Goal: Task Accomplishment & Management: Manage account settings

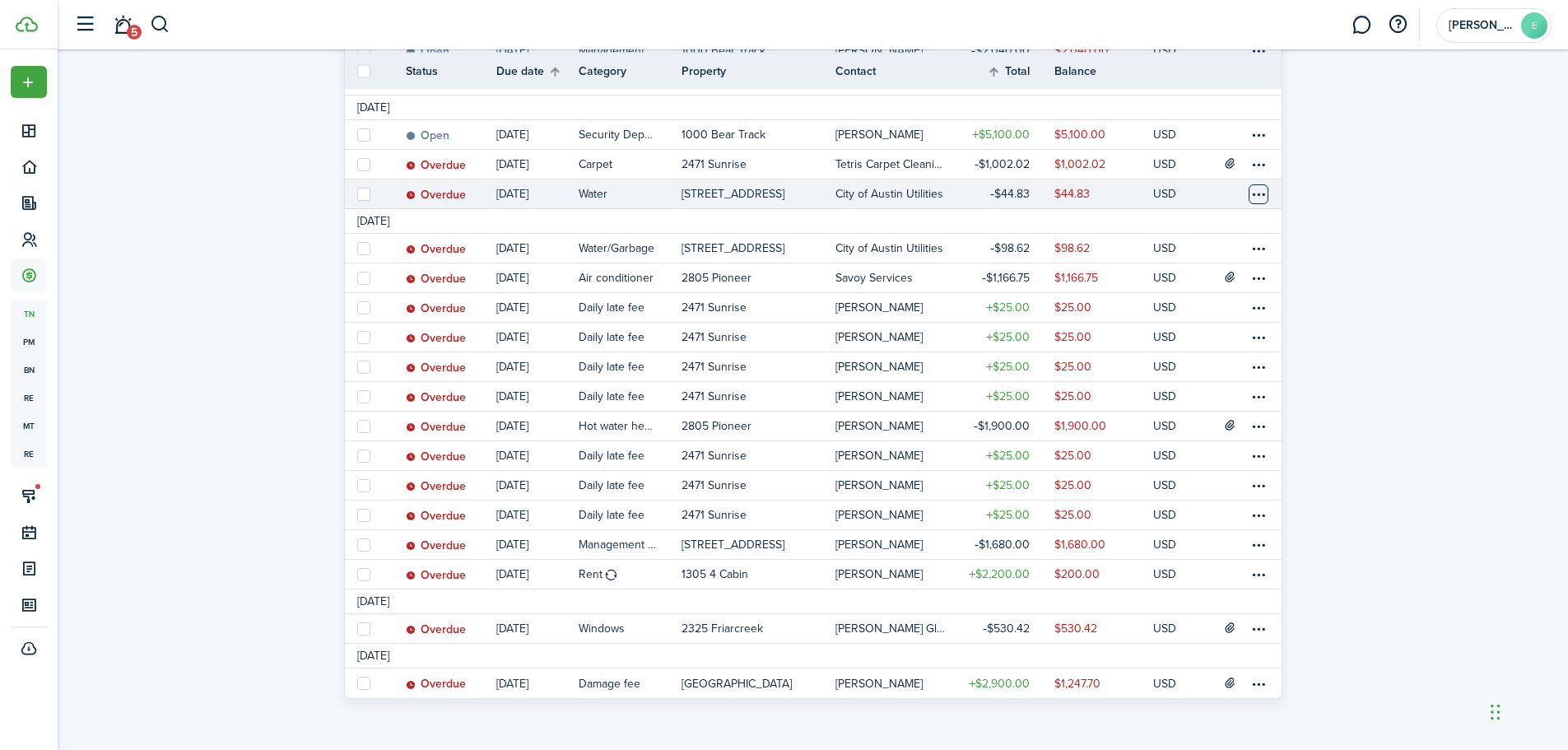
click at [1260, 195] on table-menu-btn-icon at bounding box center [1258, 194] width 20 height 20
click at [1171, 253] on link "Mark as paid" at bounding box center [1197, 251] width 144 height 28
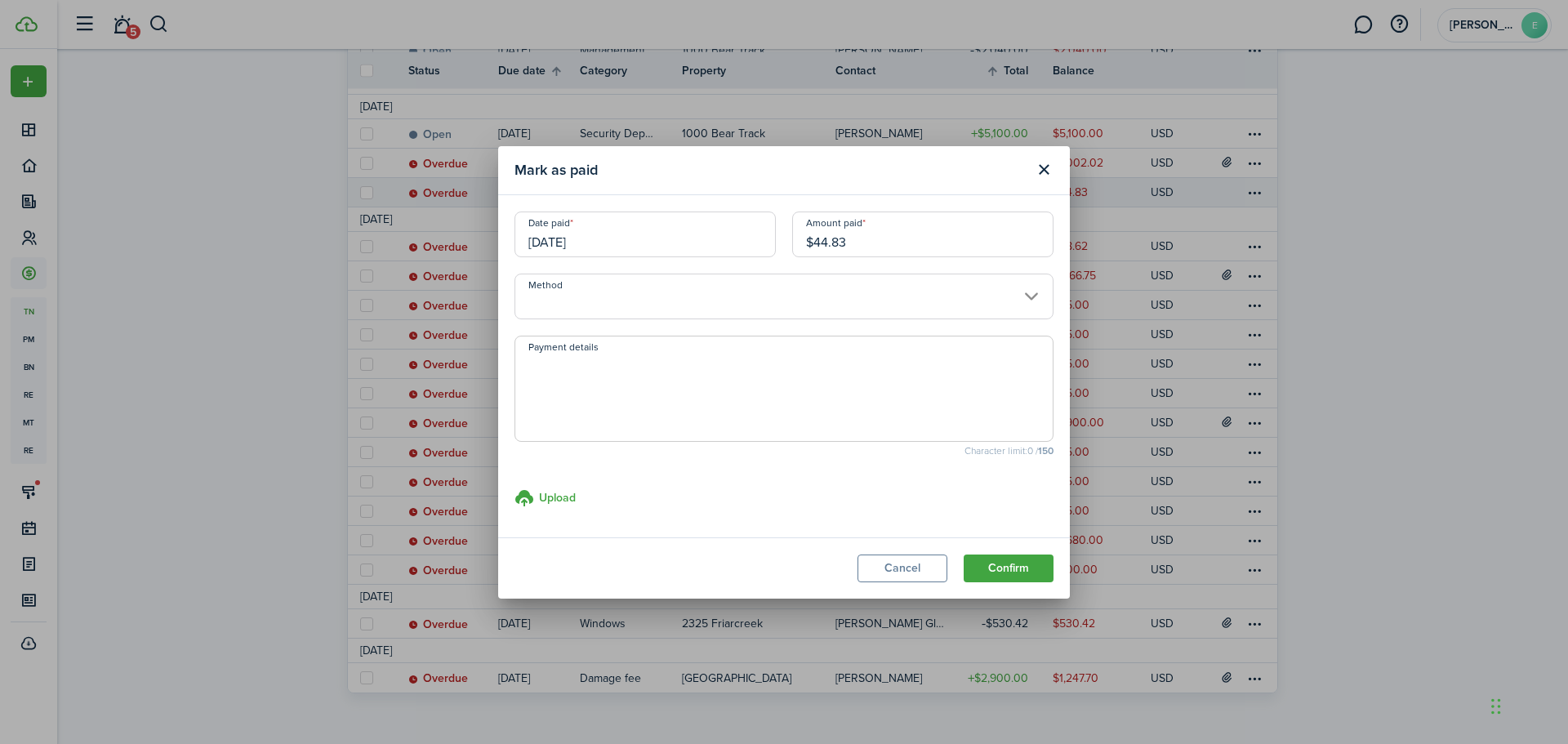
click at [637, 307] on input "Method" at bounding box center [784, 297] width 539 height 46
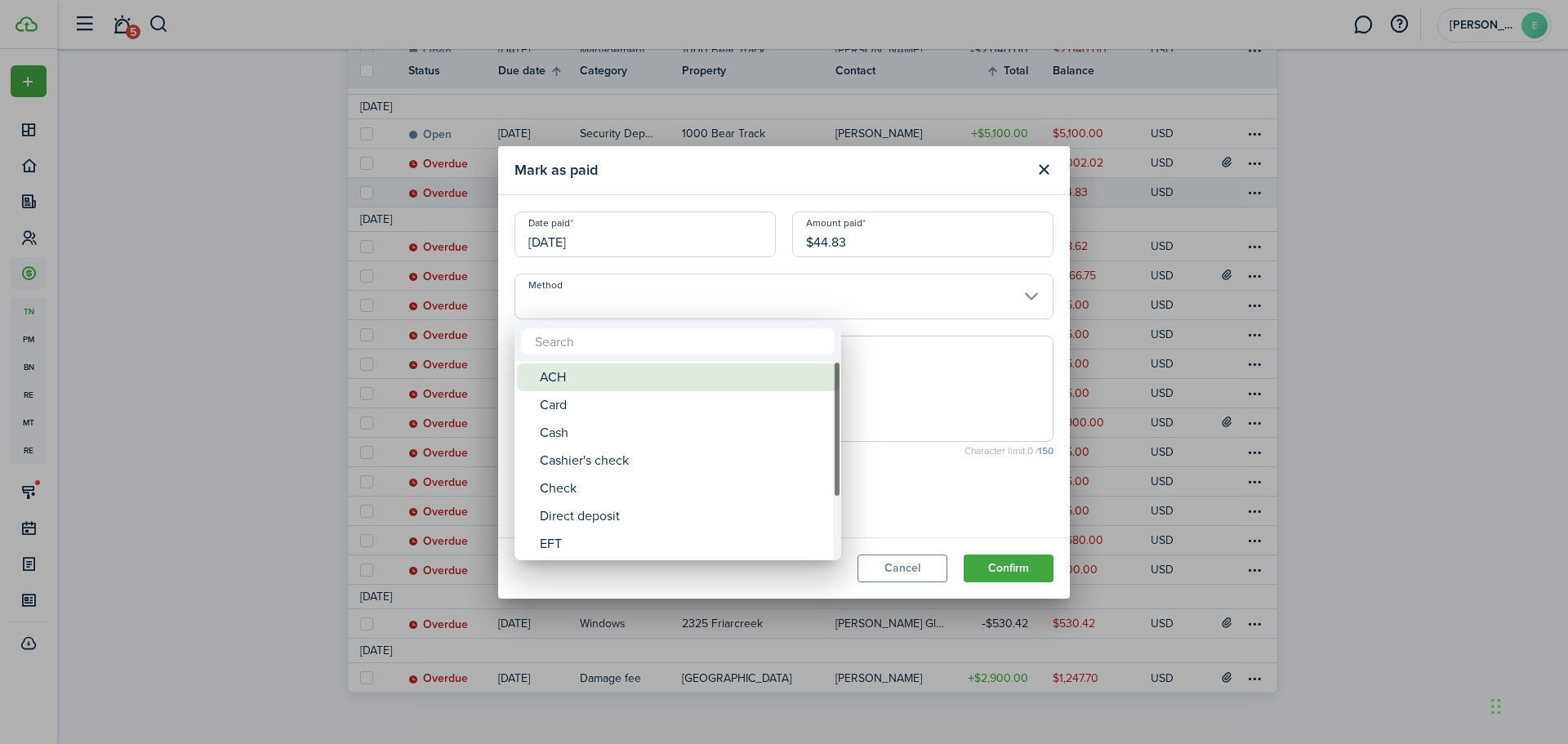
click at [566, 387] on div "ACH" at bounding box center [684, 377] width 289 height 28
type input "ACH"
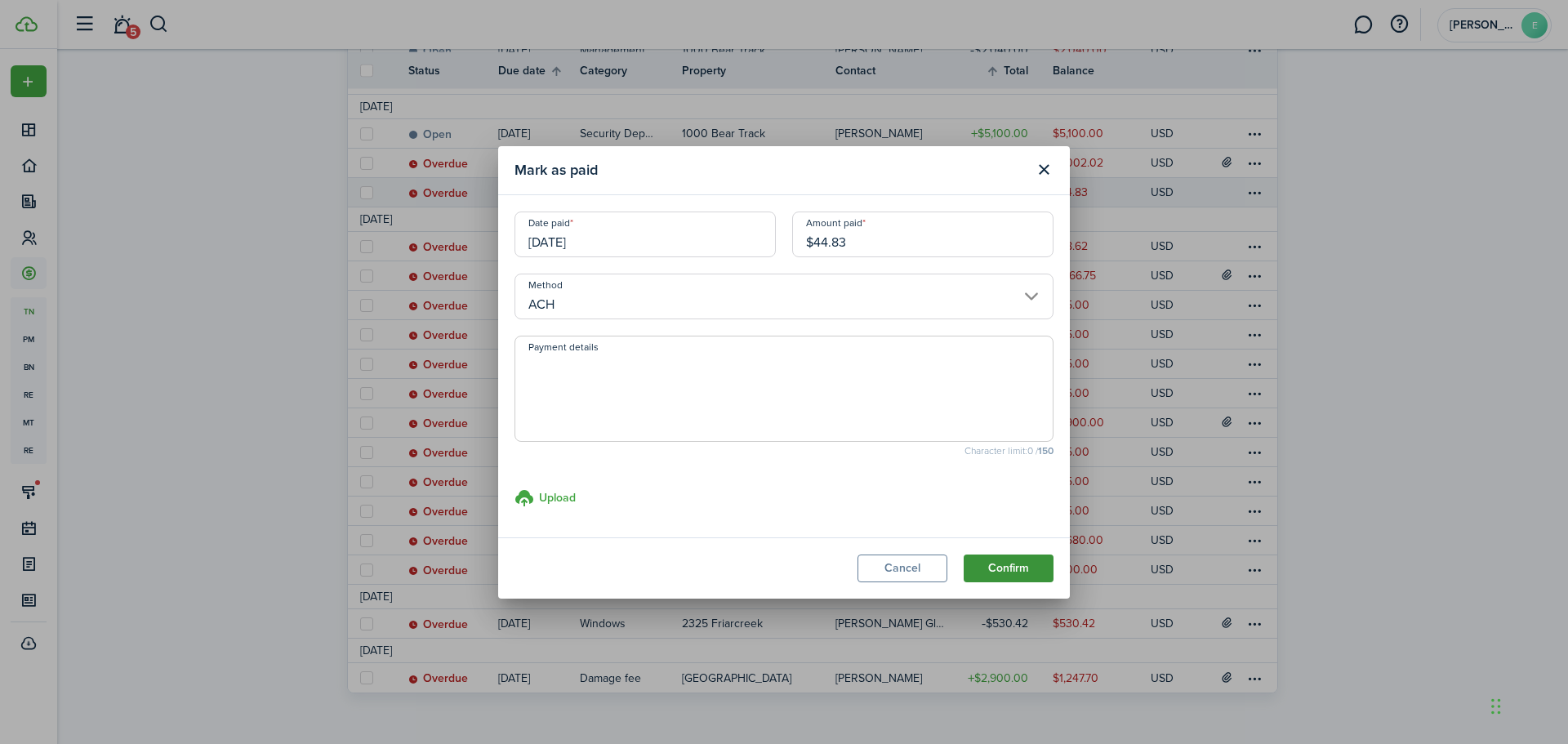
click at [1010, 558] on button "Confirm" at bounding box center [1009, 568] width 90 height 28
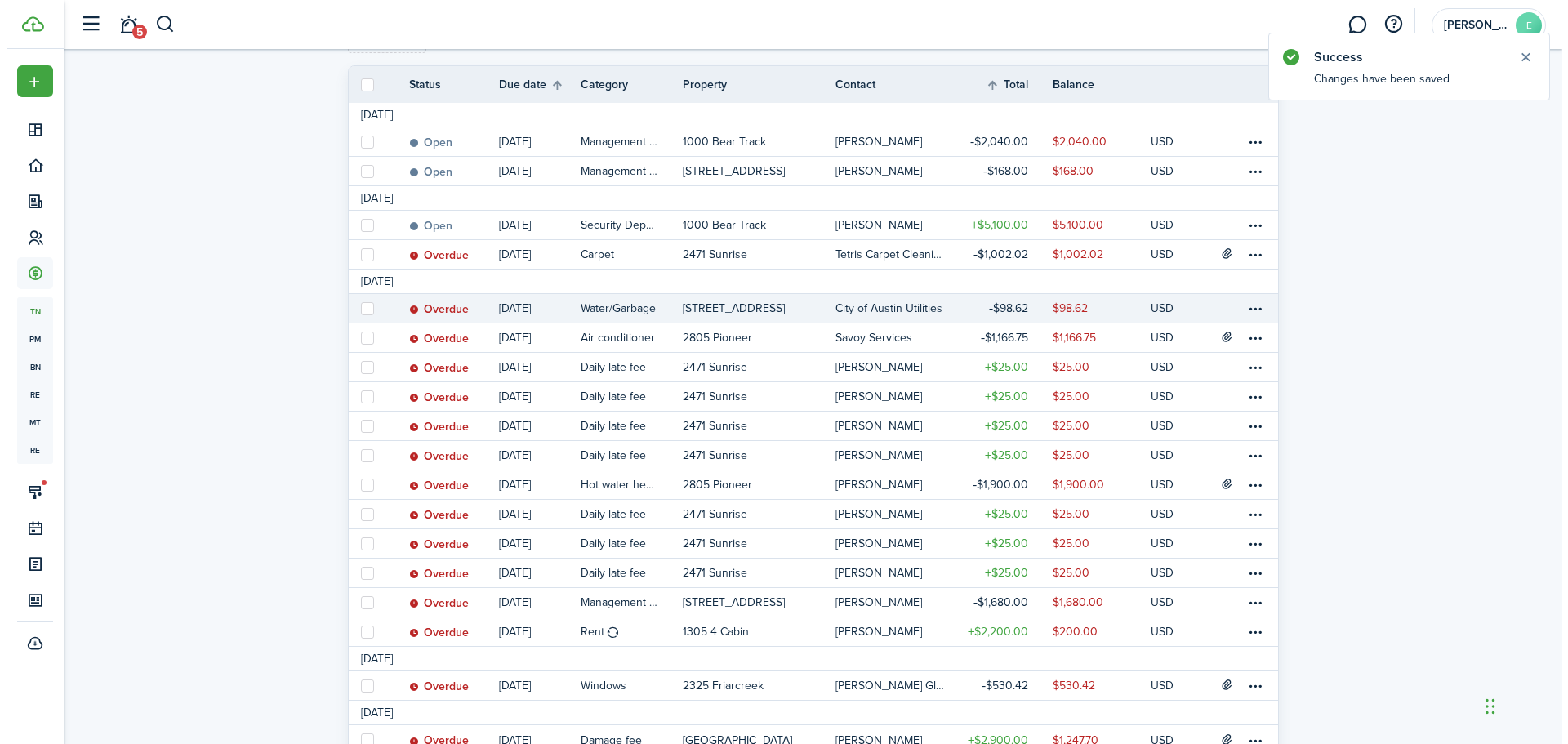
scroll to position [326, 0]
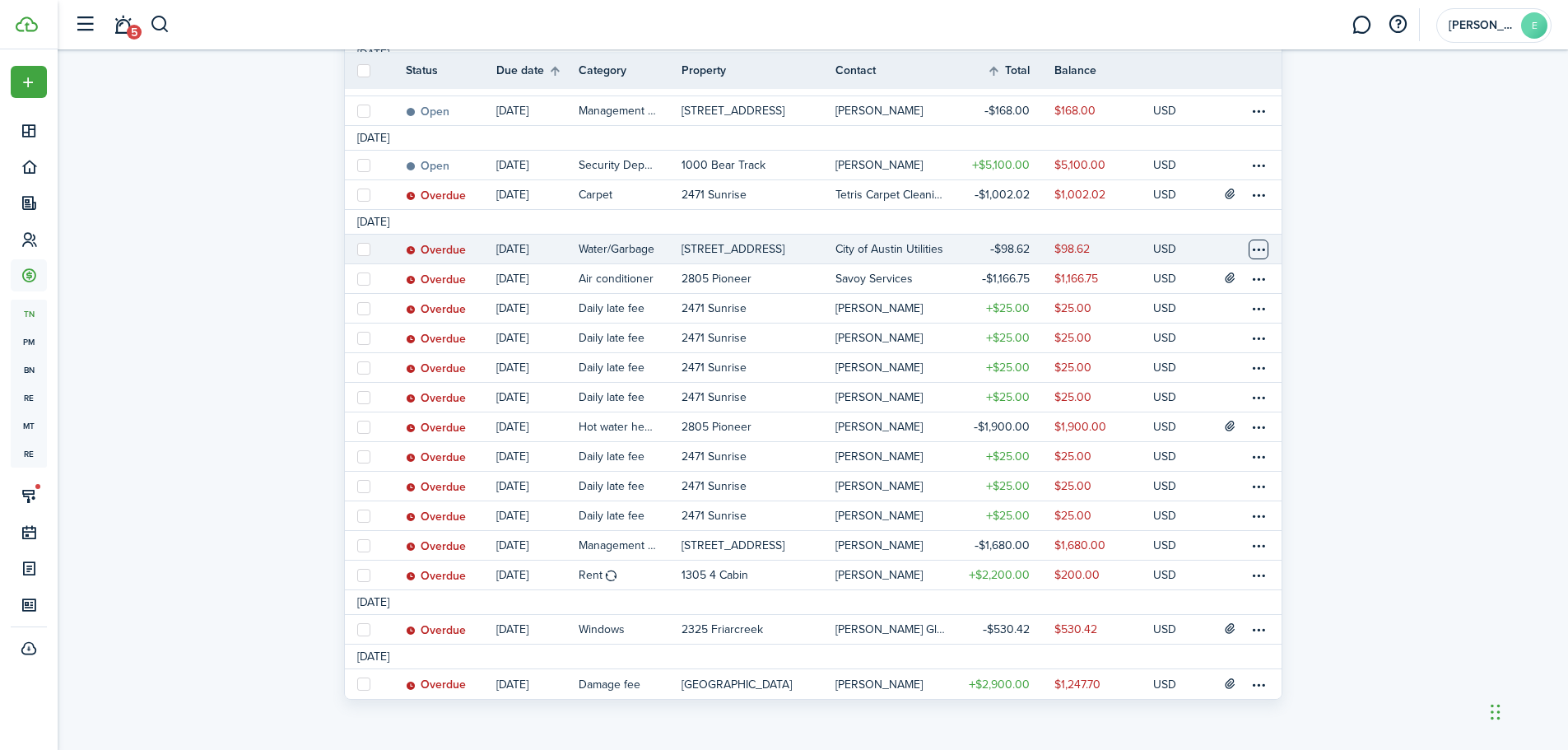
click at [1257, 249] on table-menu-btn-icon at bounding box center [1258, 249] width 20 height 20
click at [1168, 308] on link "Mark as paid" at bounding box center [1197, 308] width 144 height 28
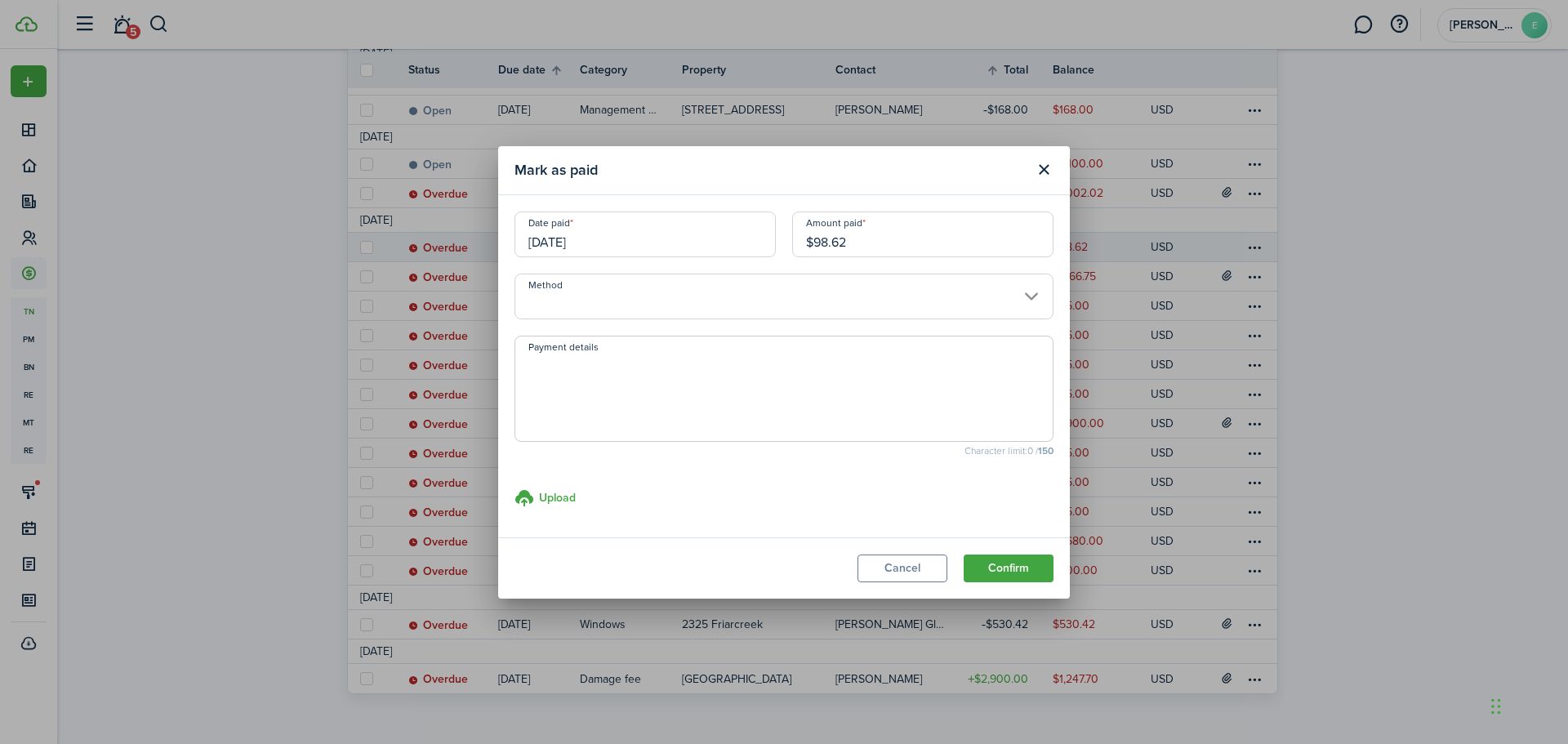
click at [665, 289] on input "Method" at bounding box center [784, 297] width 539 height 46
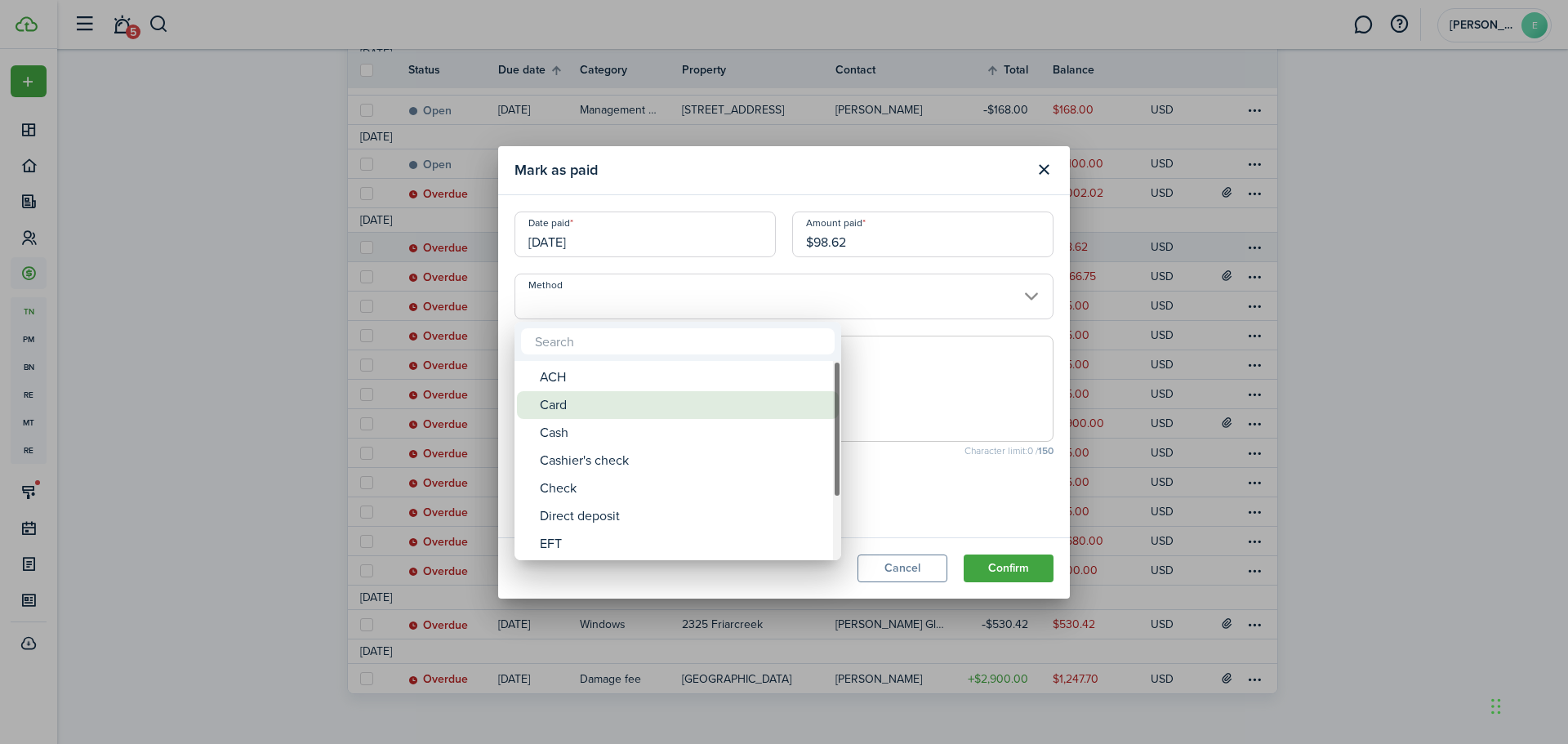
click at [577, 398] on div "Card" at bounding box center [684, 404] width 289 height 28
type input "Card"
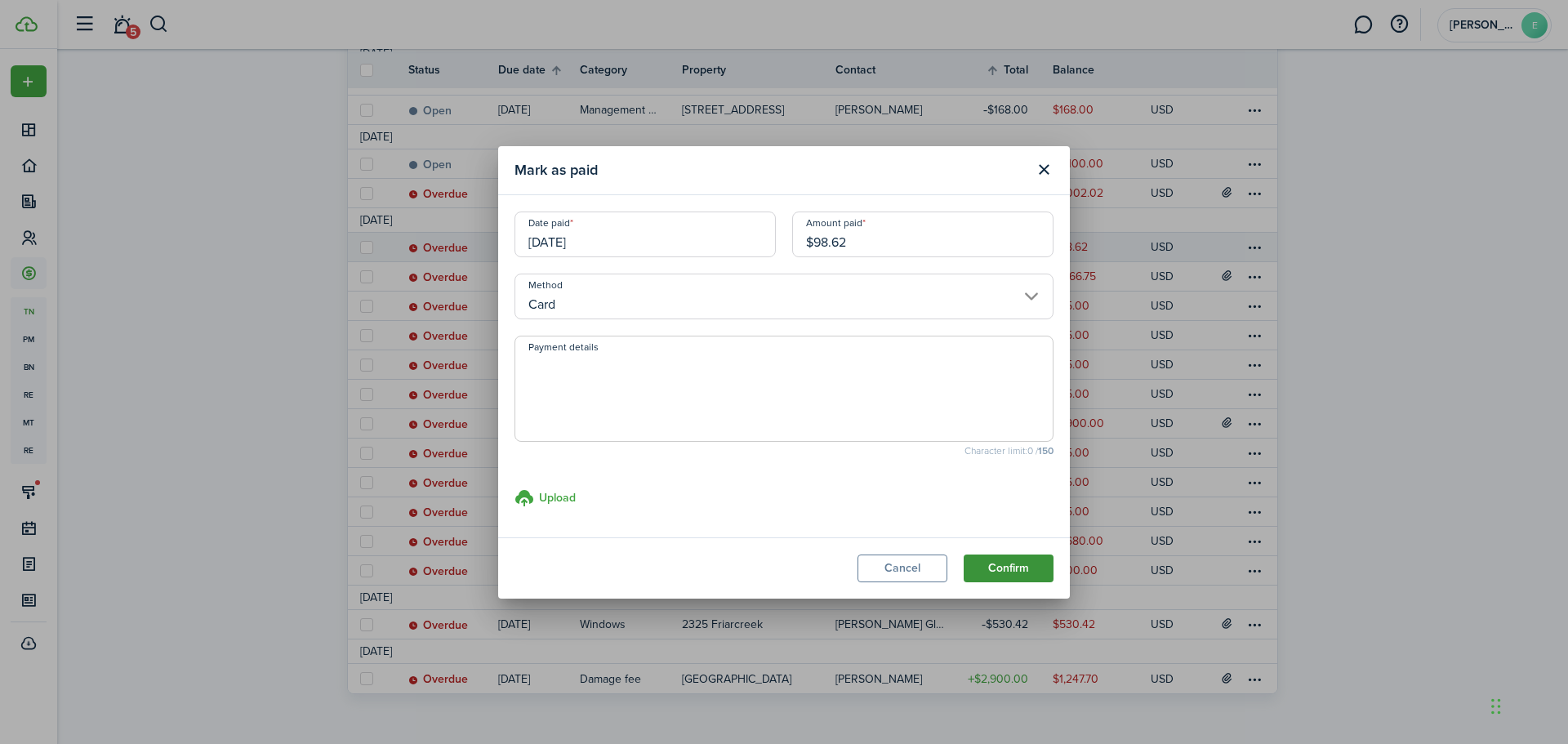
click at [998, 559] on button "Confirm" at bounding box center [1009, 568] width 90 height 28
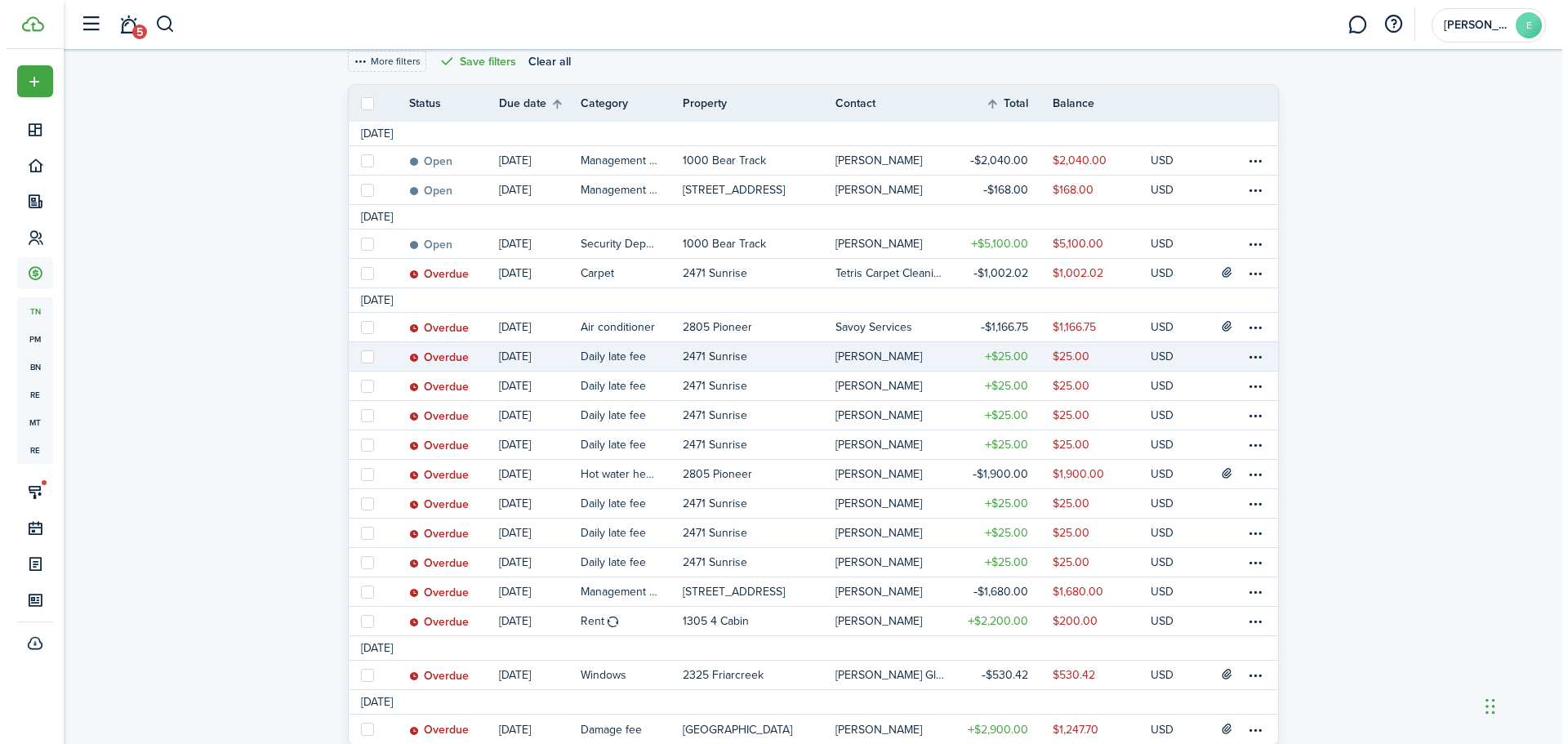
scroll to position [216, 0]
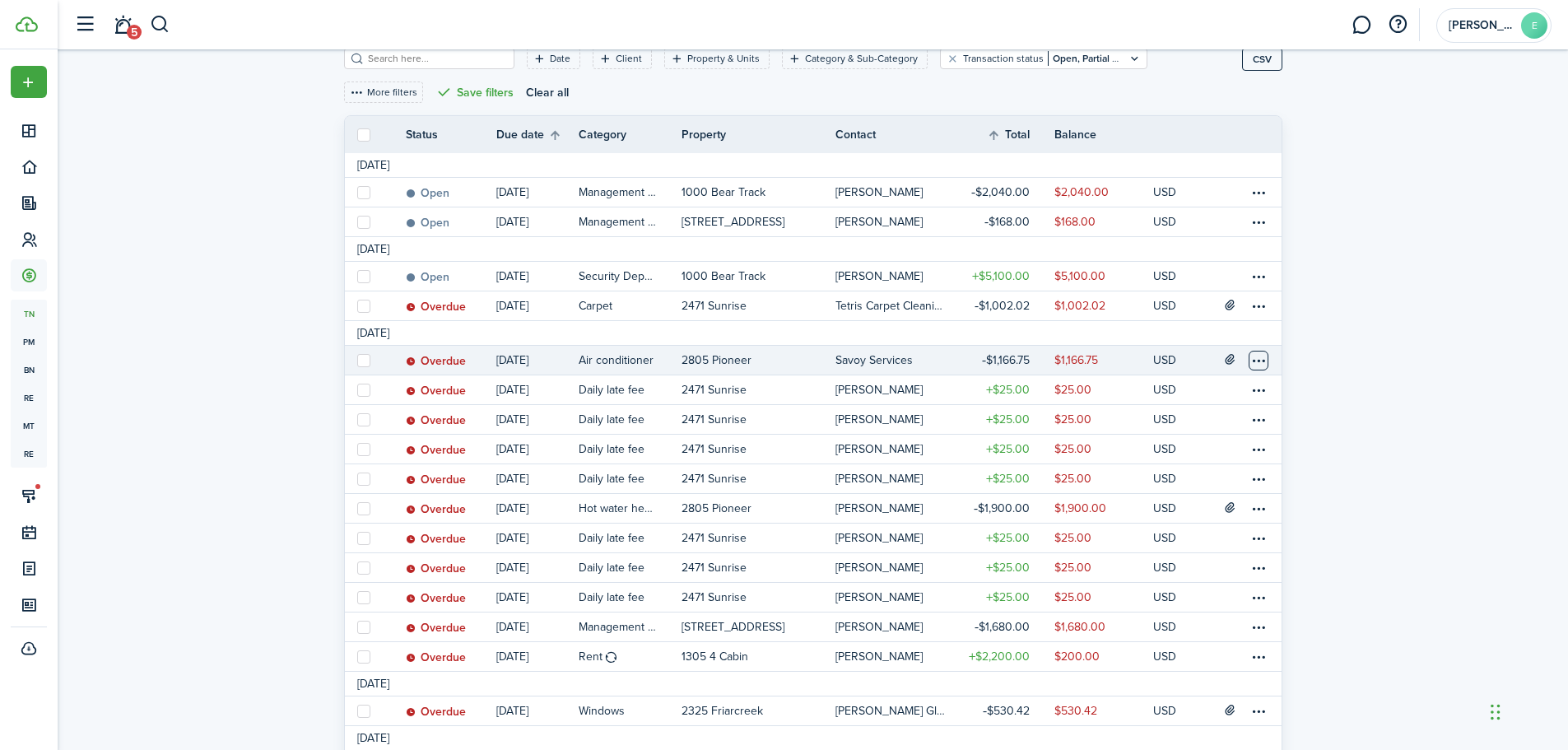
click at [1253, 358] on table-menu-btn-icon at bounding box center [1258, 360] width 20 height 20
click at [1171, 415] on link "Mark as paid" at bounding box center [1197, 418] width 144 height 28
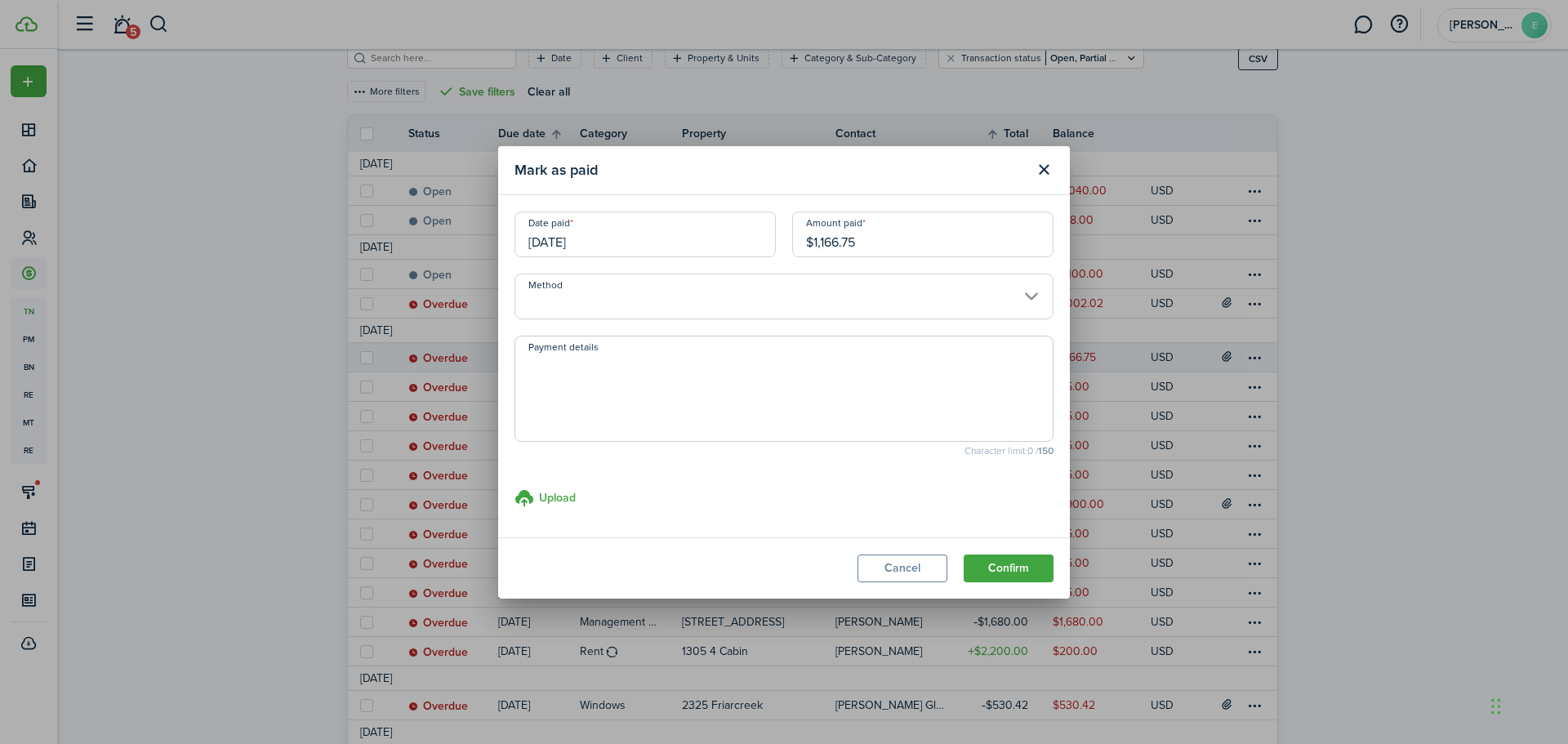
click at [602, 296] on input "Method" at bounding box center [784, 297] width 539 height 46
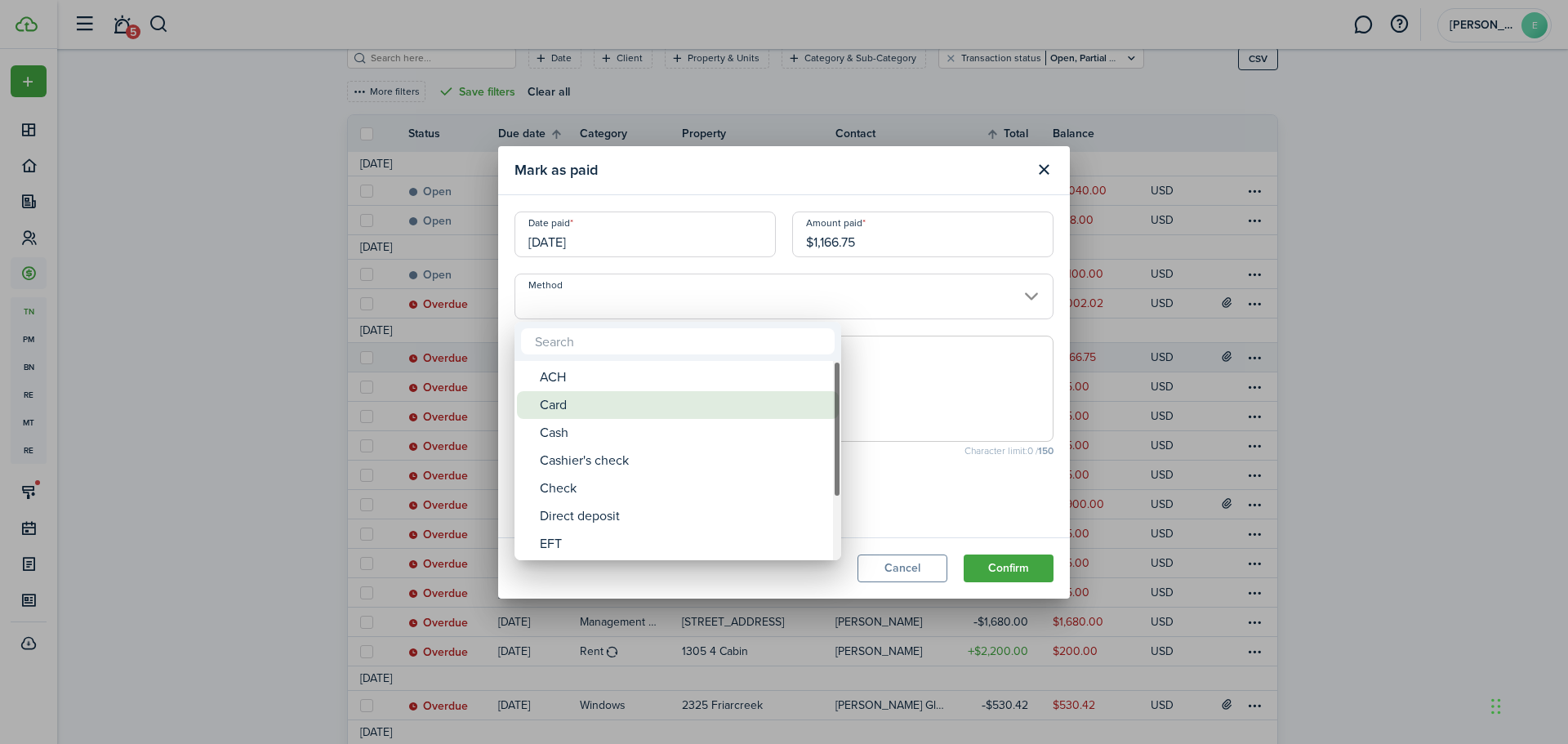
click at [574, 416] on div "Card" at bounding box center [684, 404] width 289 height 28
type input "Card"
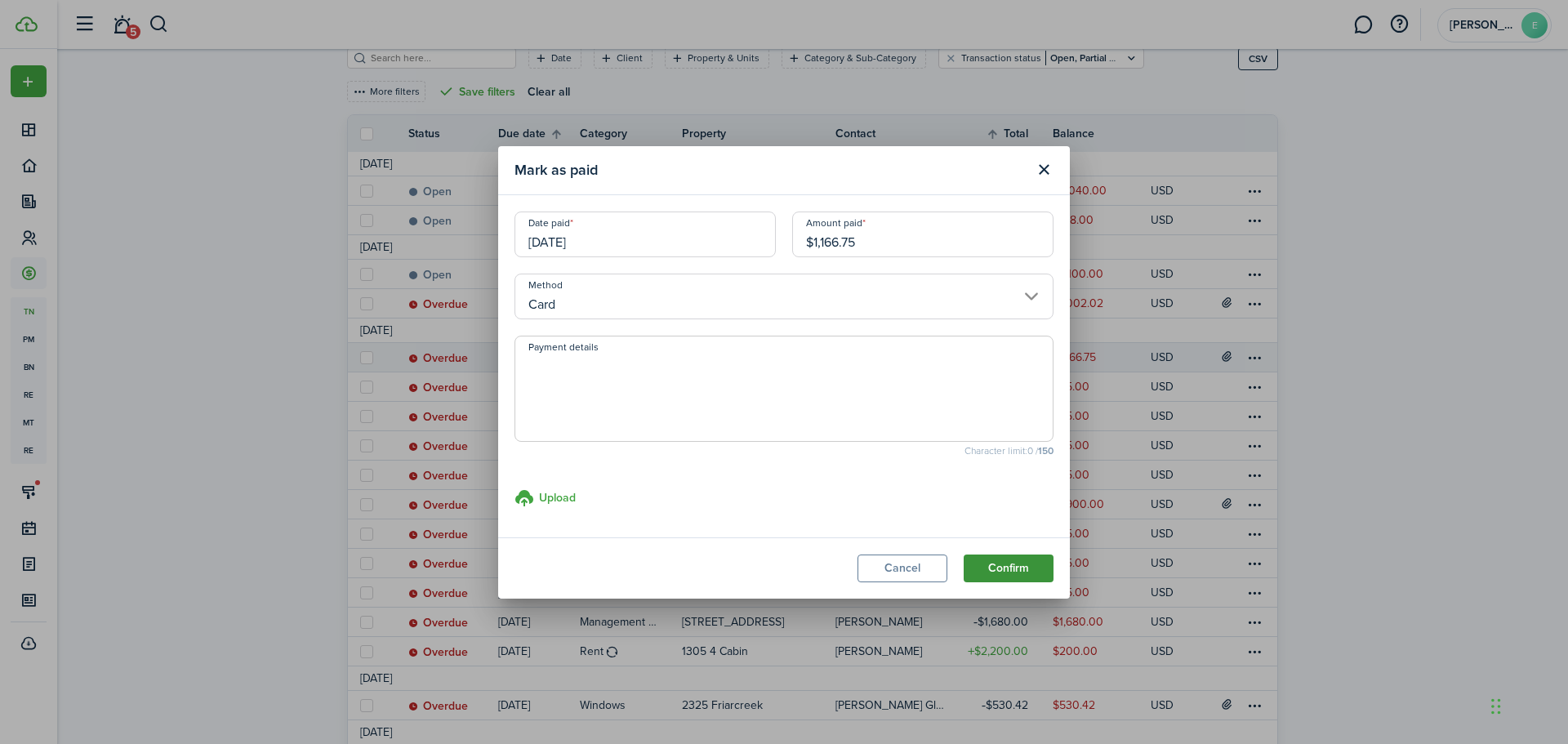
click at [1005, 564] on button "Confirm" at bounding box center [1009, 568] width 90 height 28
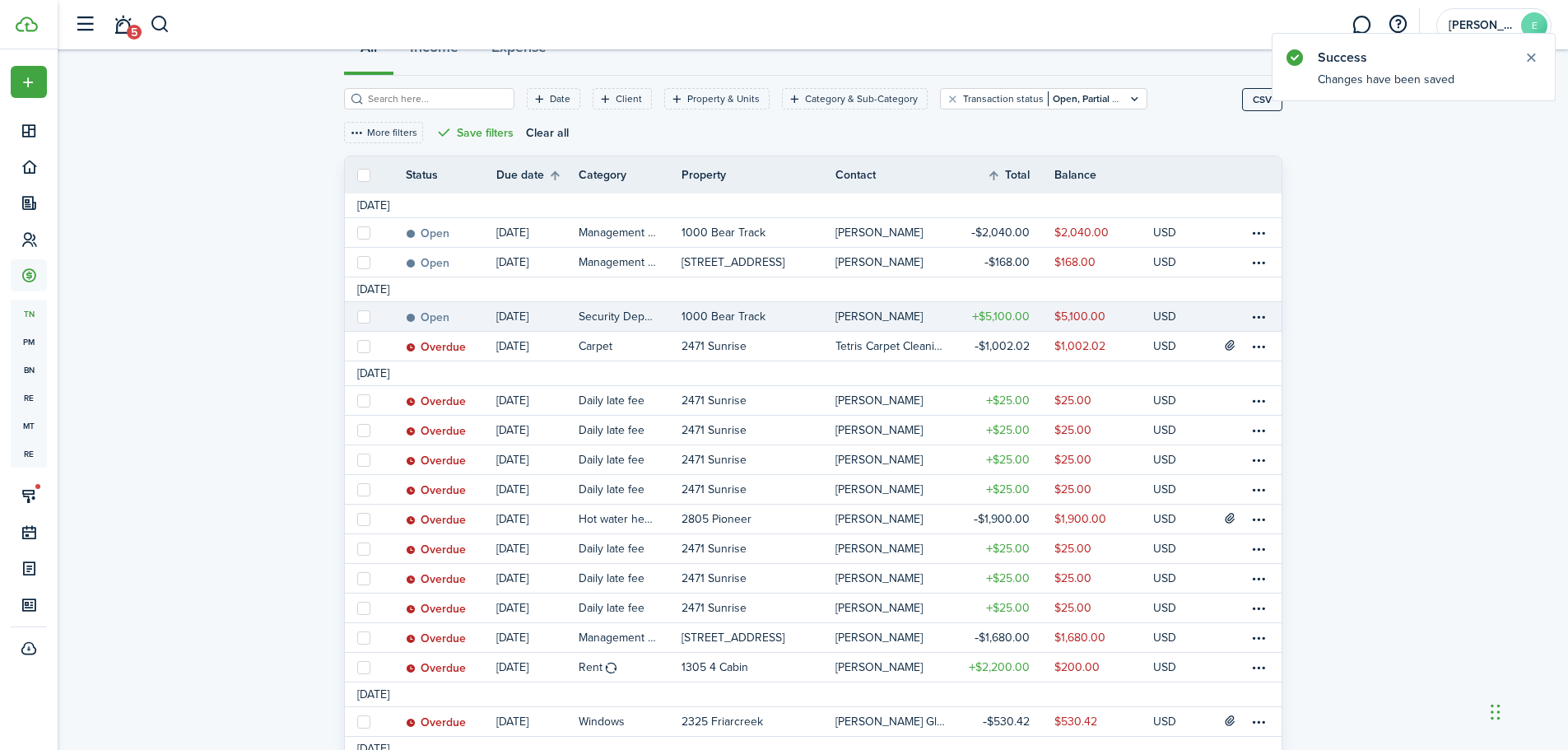
scroll to position [0, 0]
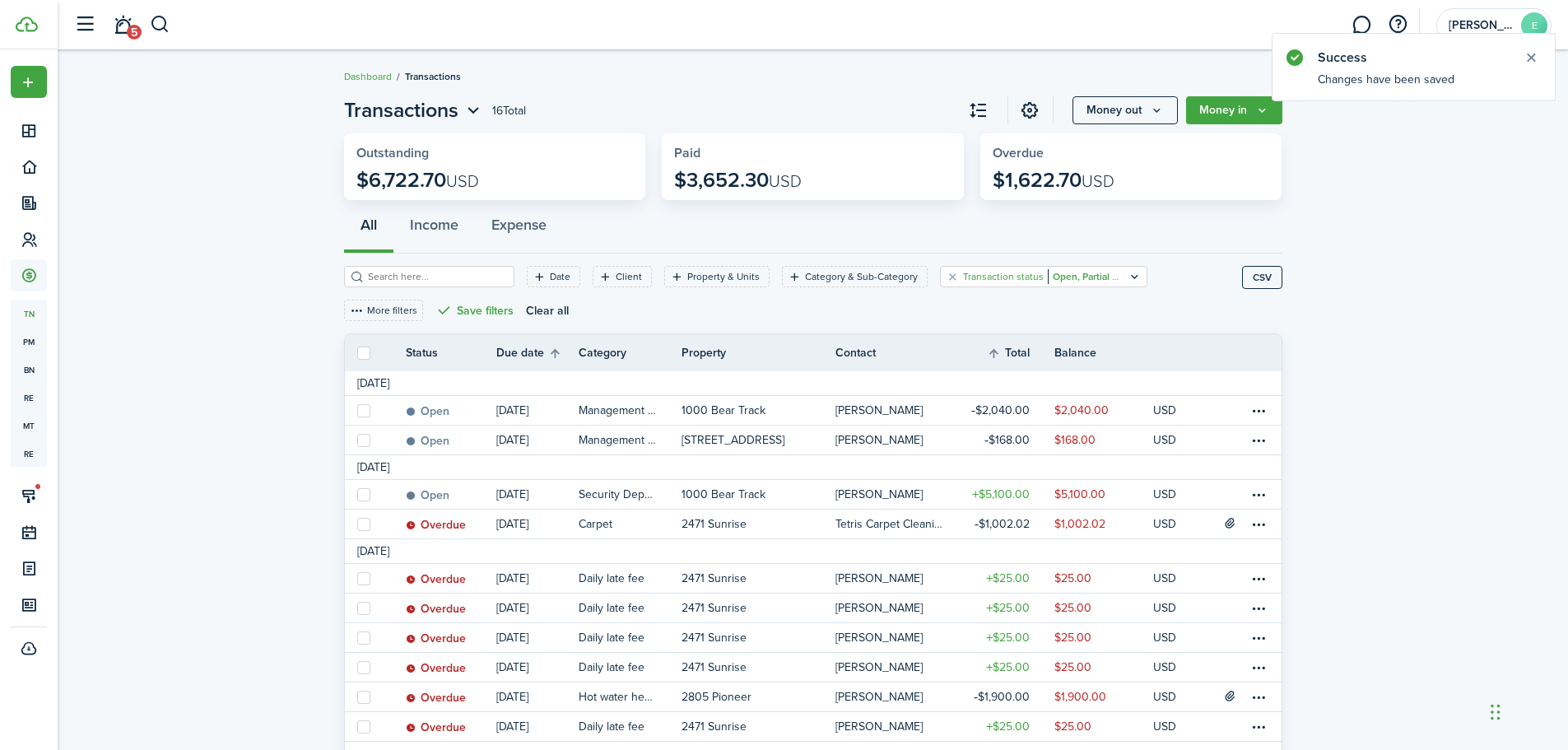
click at [1048, 275] on filter-tag-value "Open, Partial & Overdue" at bounding box center [1103, 276] width 112 height 15
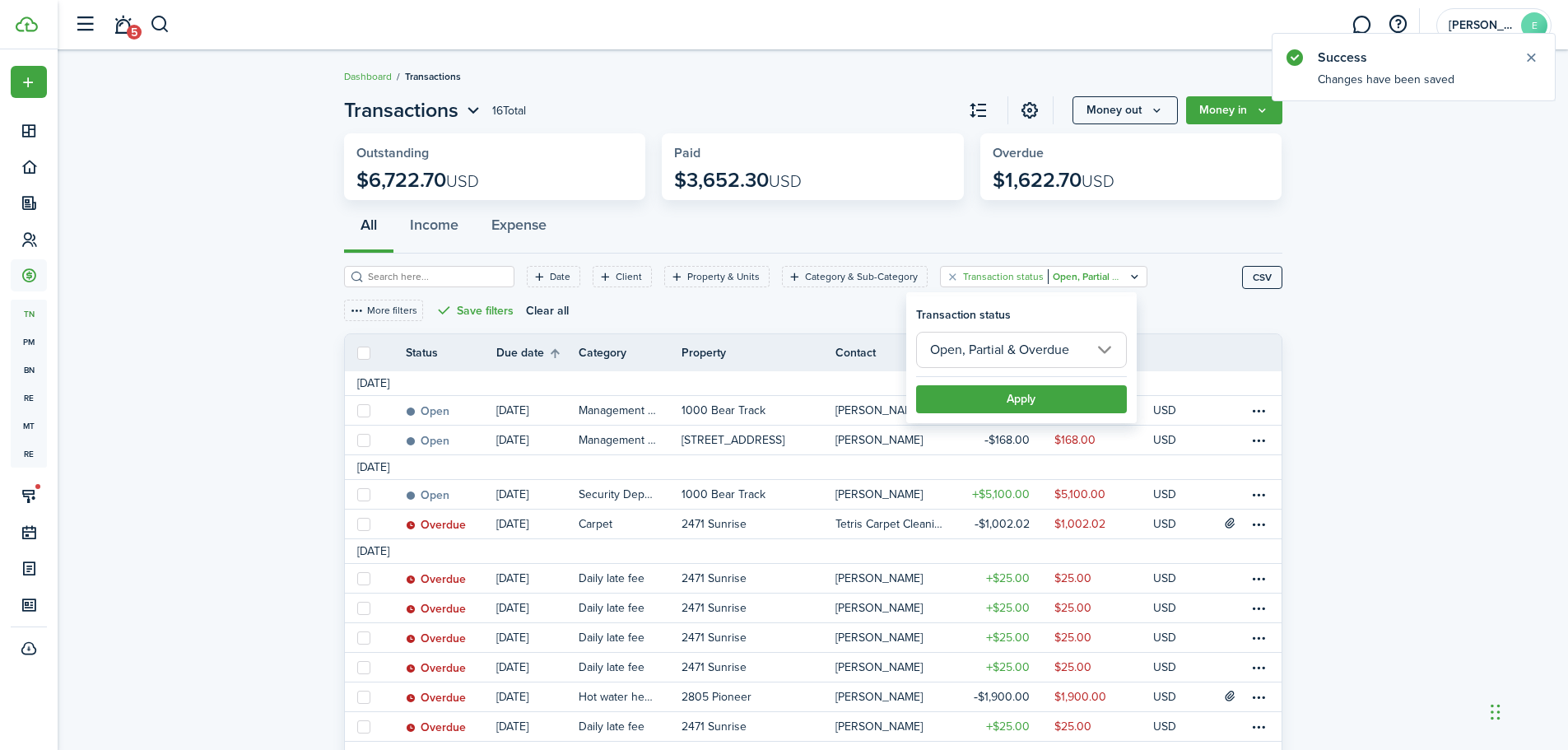
click at [1017, 365] on input "Open, Partial & Overdue" at bounding box center [1021, 349] width 211 height 36
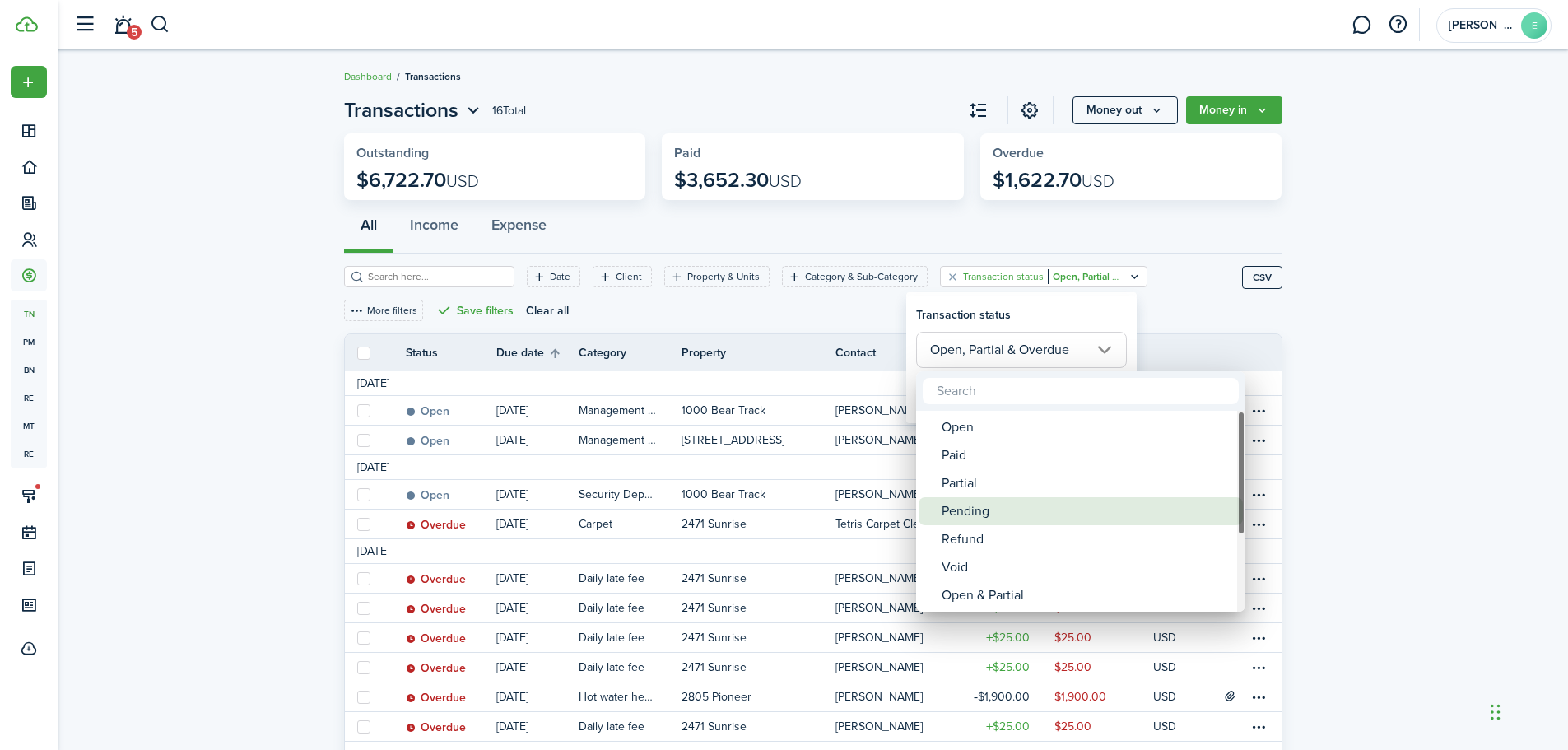
click at [969, 509] on div "Pending" at bounding box center [1087, 511] width 291 height 28
type input "Pending"
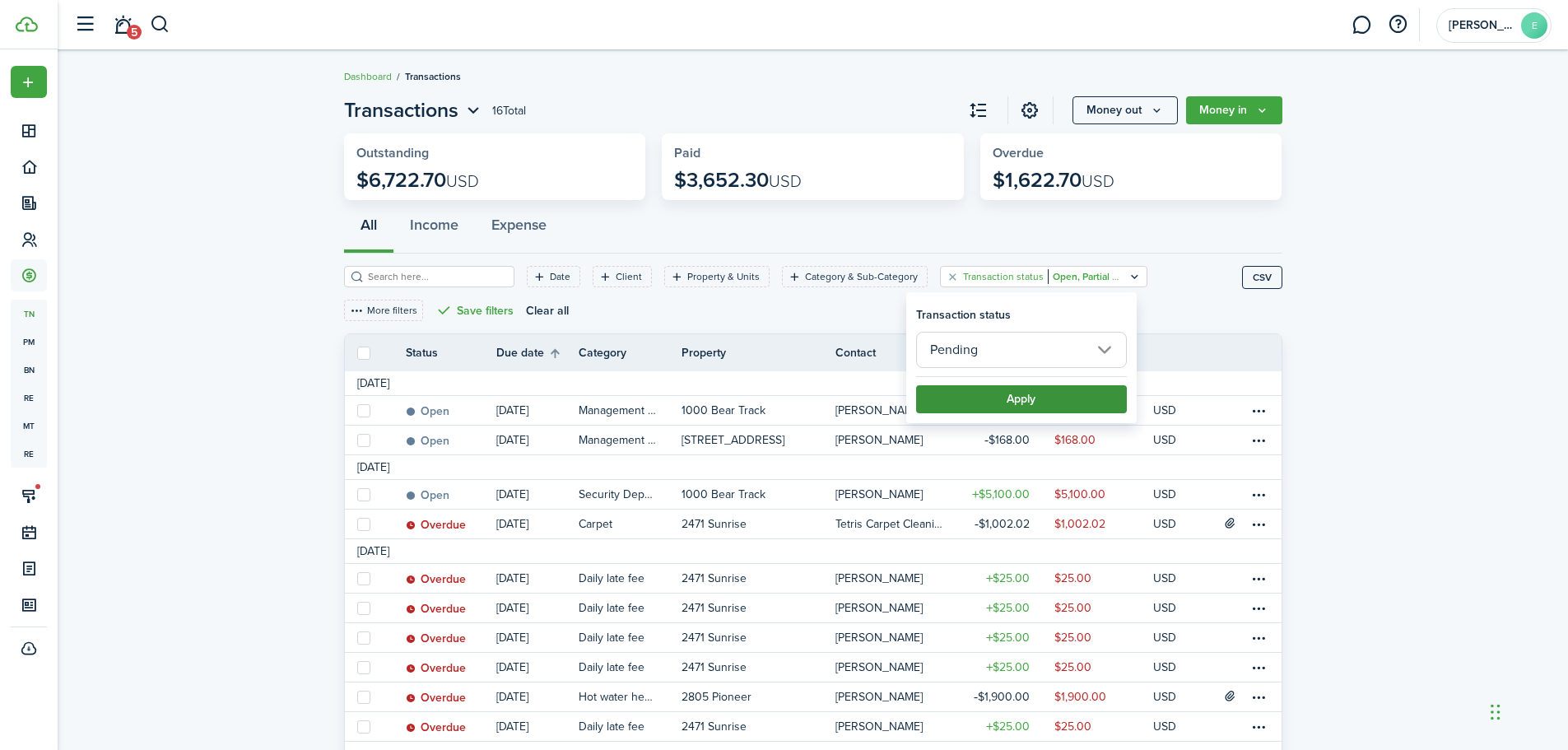
click at [1022, 384] on filter-item-popup-footer "Apply" at bounding box center [1021, 394] width 211 height 37
click at [1022, 387] on button "Apply" at bounding box center [1021, 399] width 211 height 28
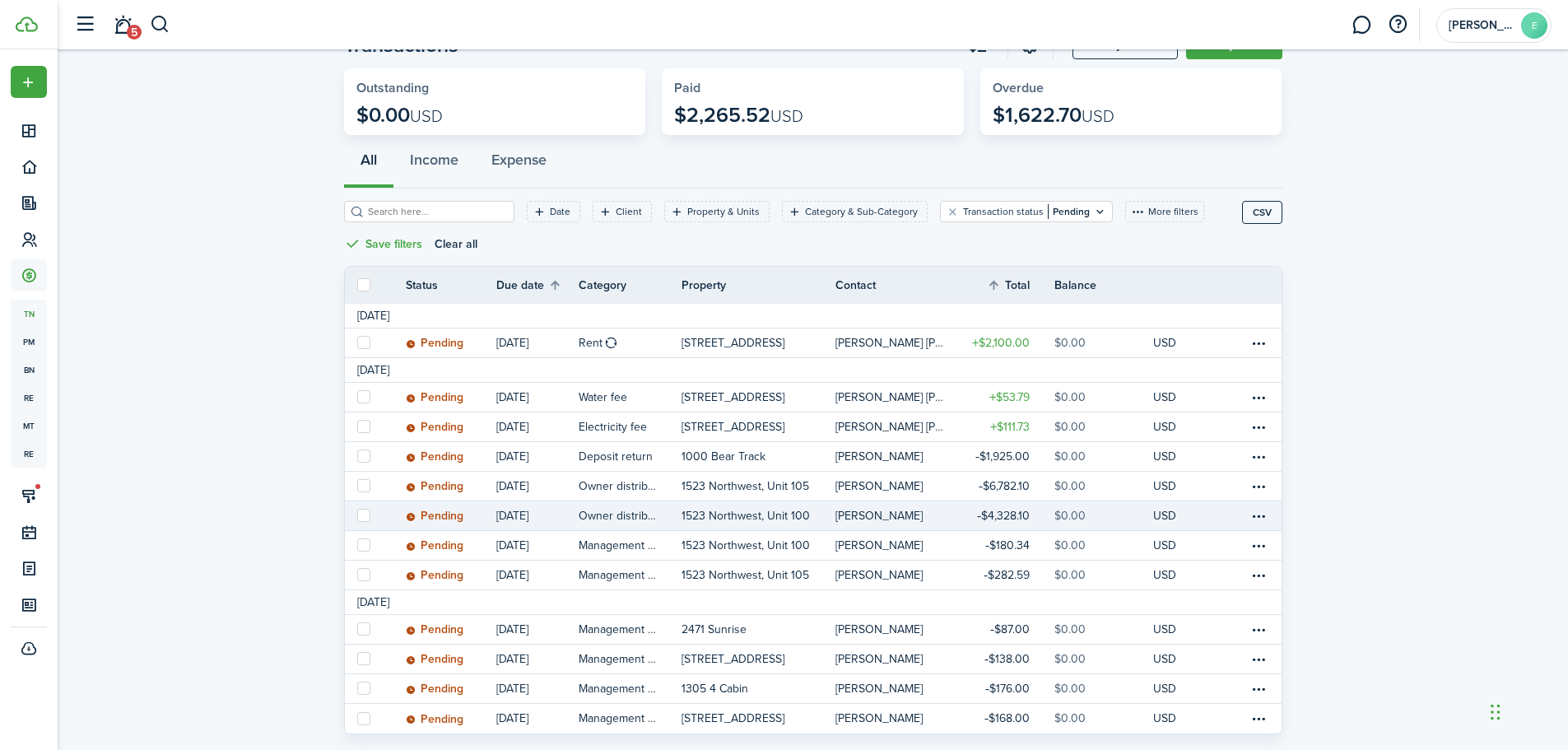
scroll to position [103, 0]
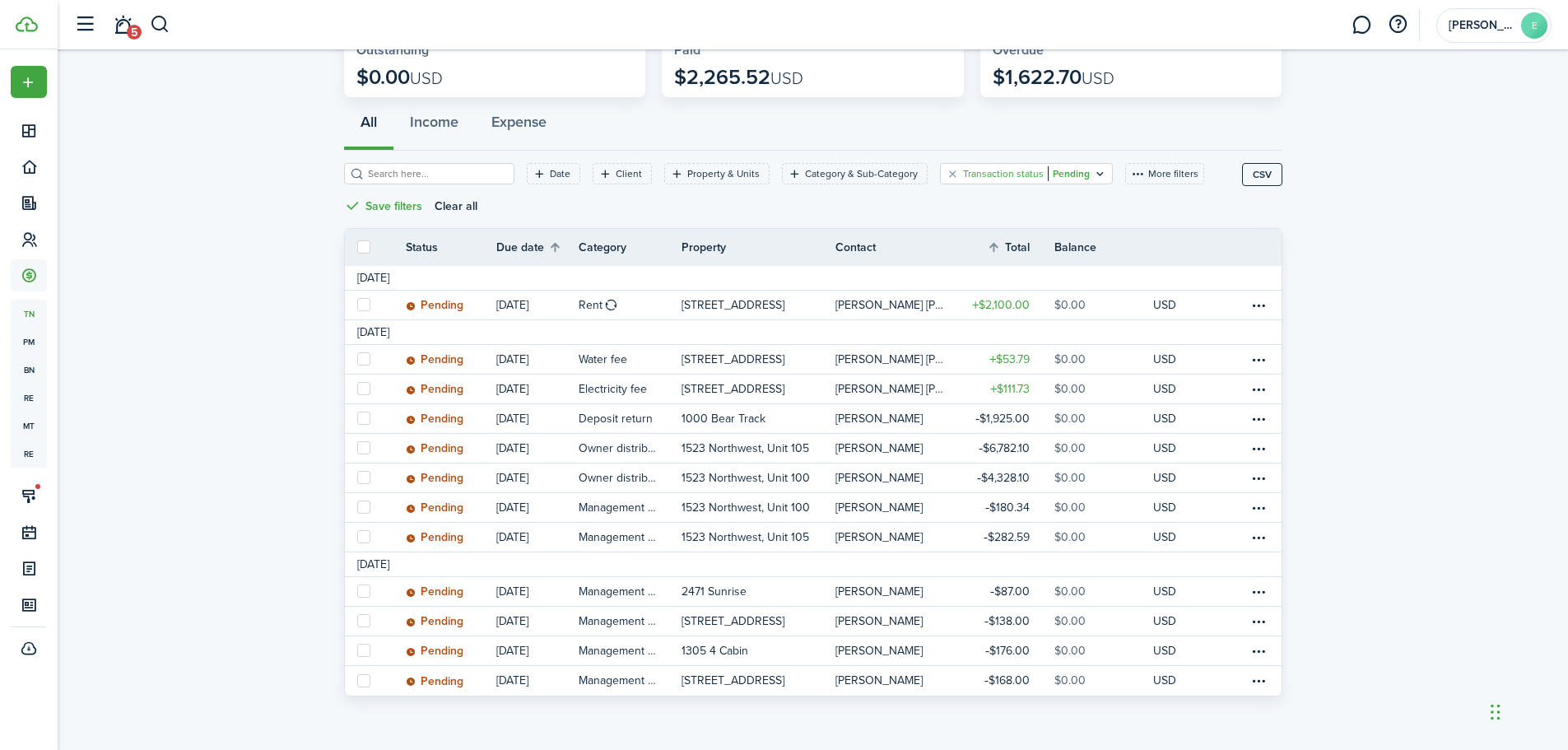
click at [1093, 175] on icon "Open filter" at bounding box center [1100, 173] width 14 height 13
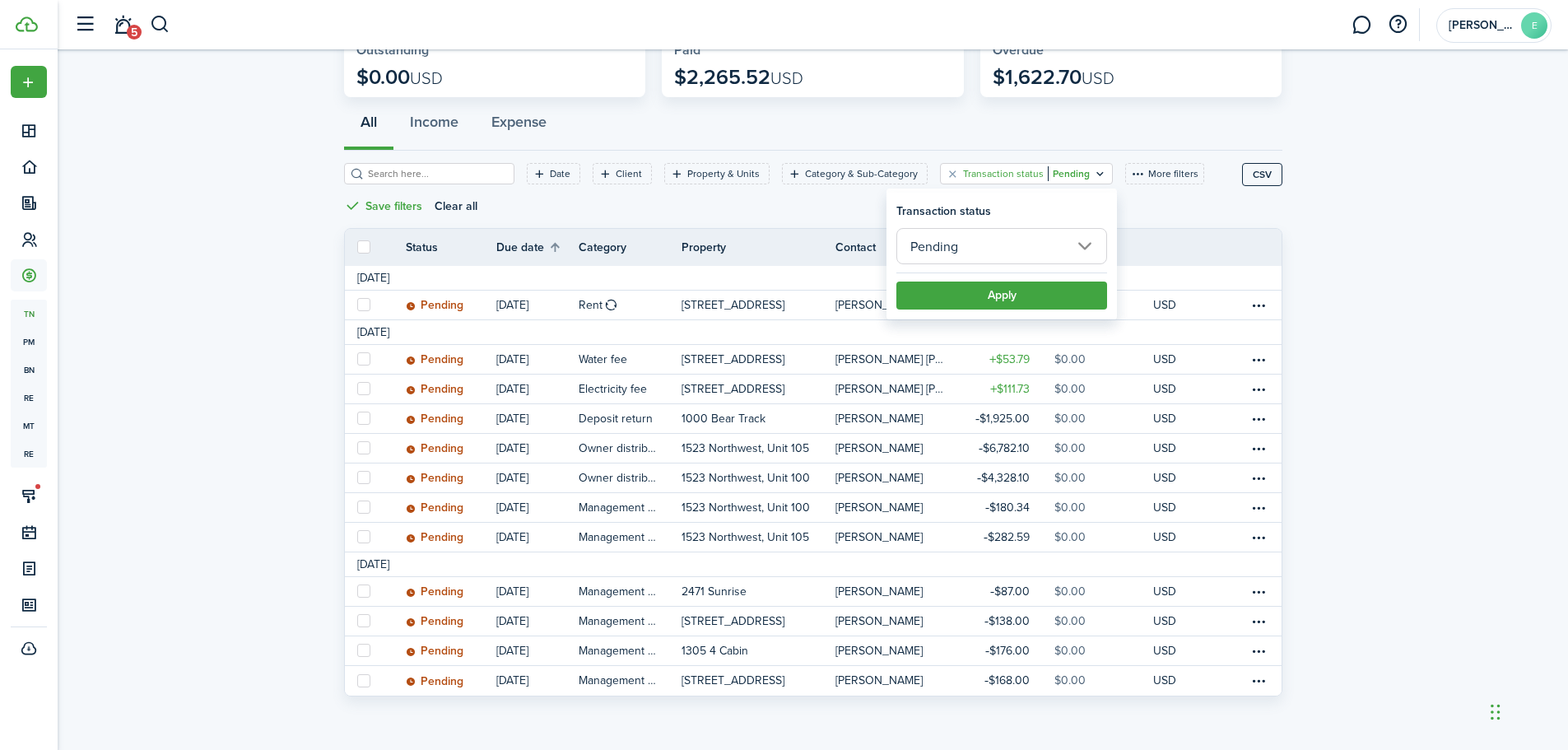
click at [1041, 244] on input "Pending" at bounding box center [1001, 246] width 211 height 36
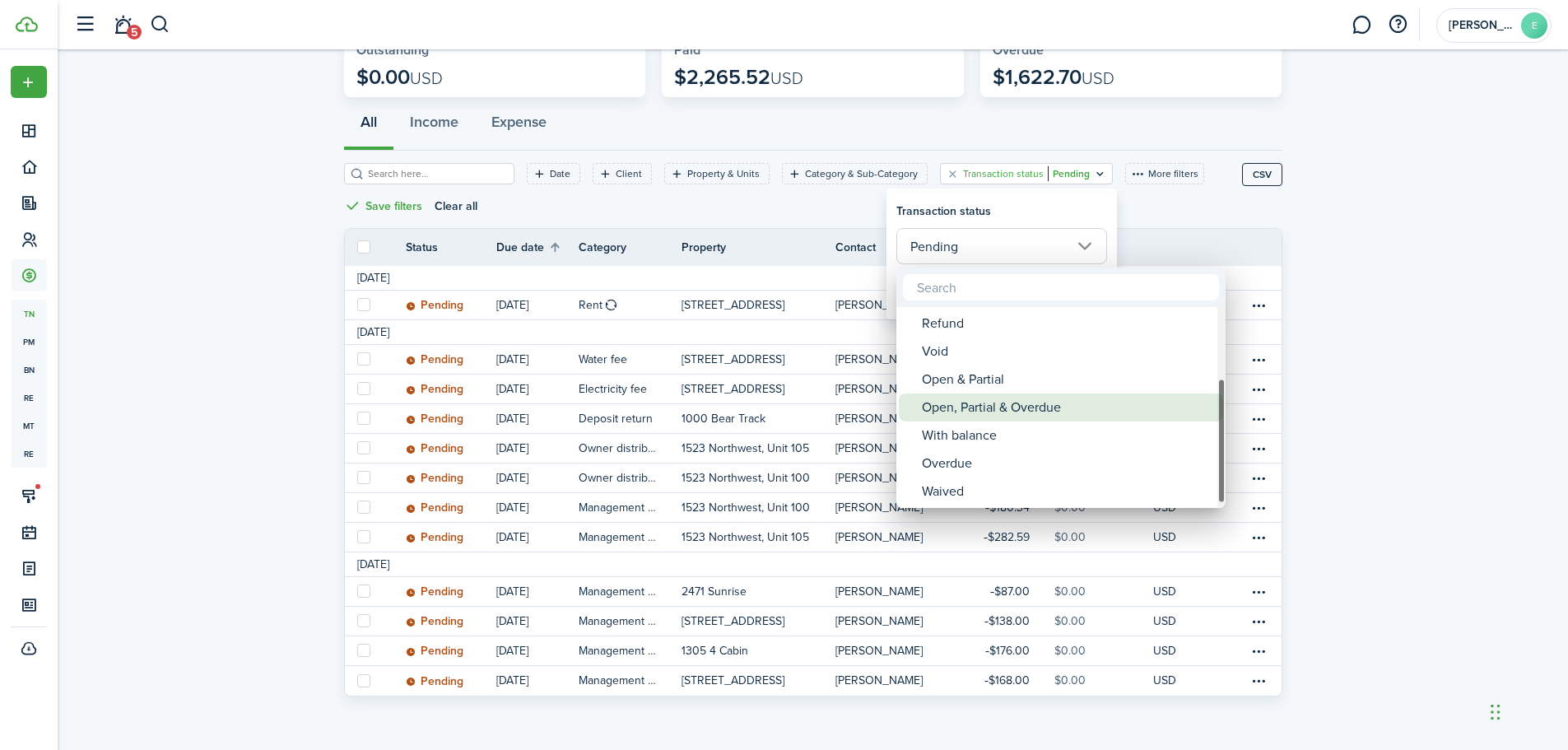
click at [1040, 402] on div "Open, Partial & Overdue" at bounding box center [1067, 407] width 291 height 28
type input "Open, Partial & Overdue"
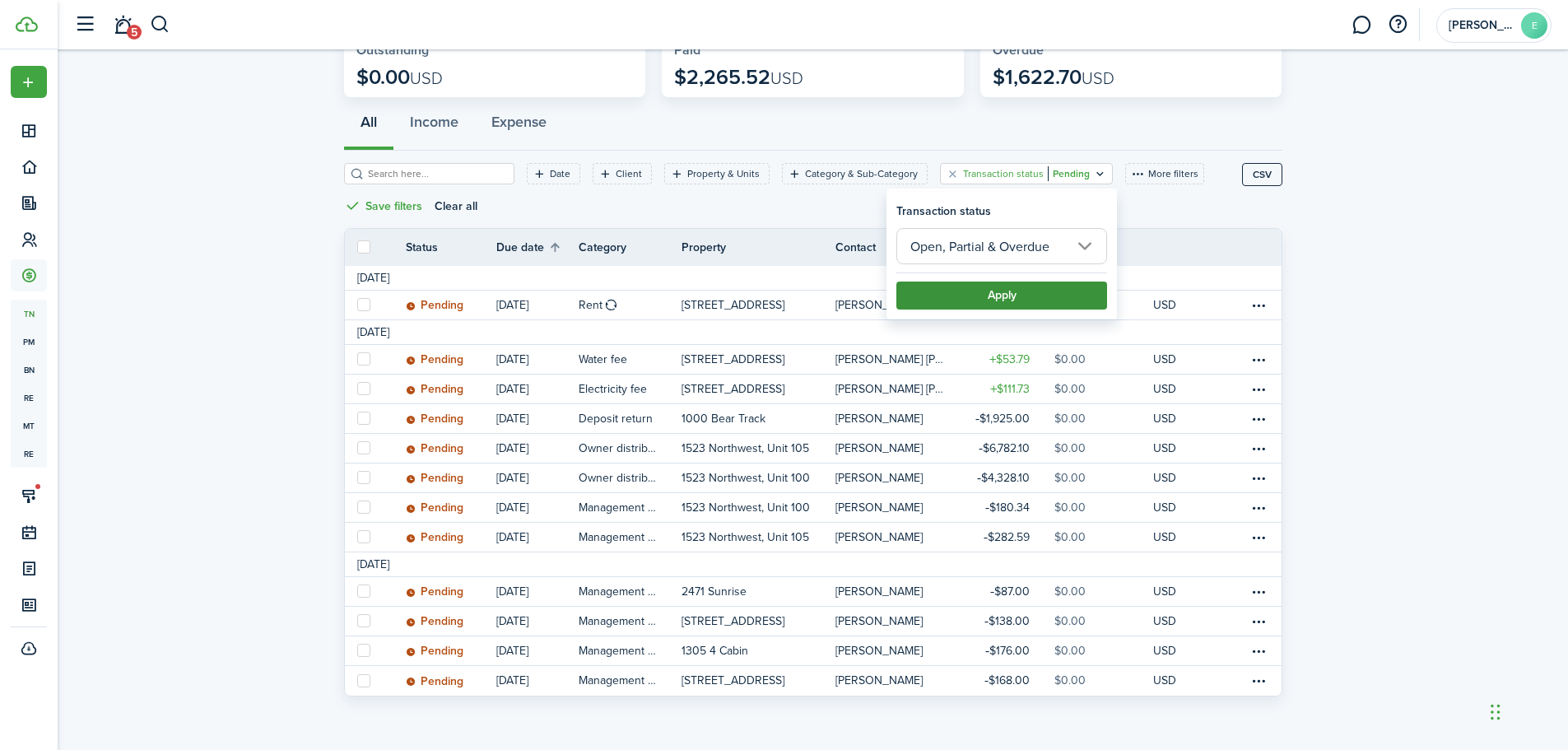
click at [981, 302] on button "Apply" at bounding box center [1001, 295] width 211 height 28
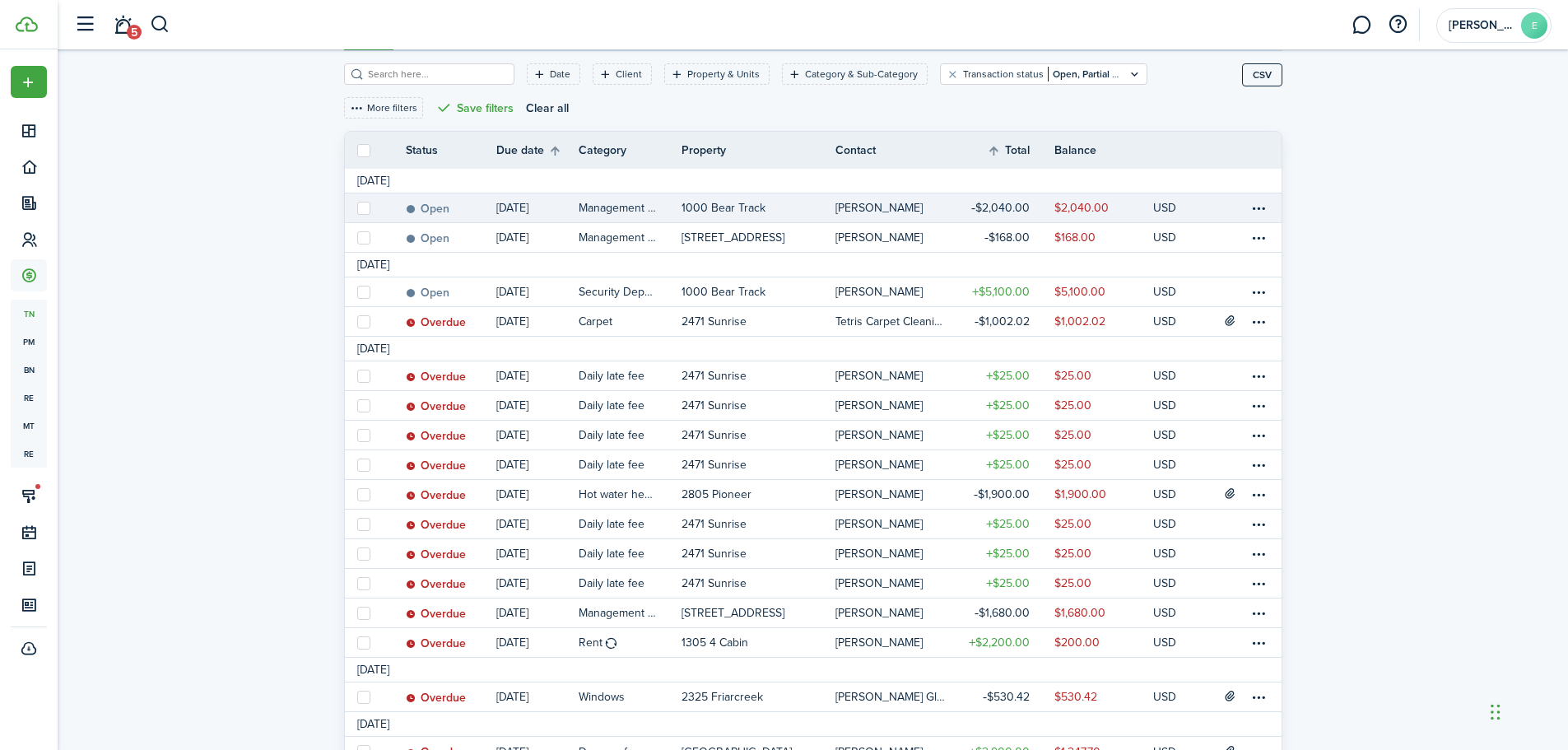
scroll to position [271, 0]
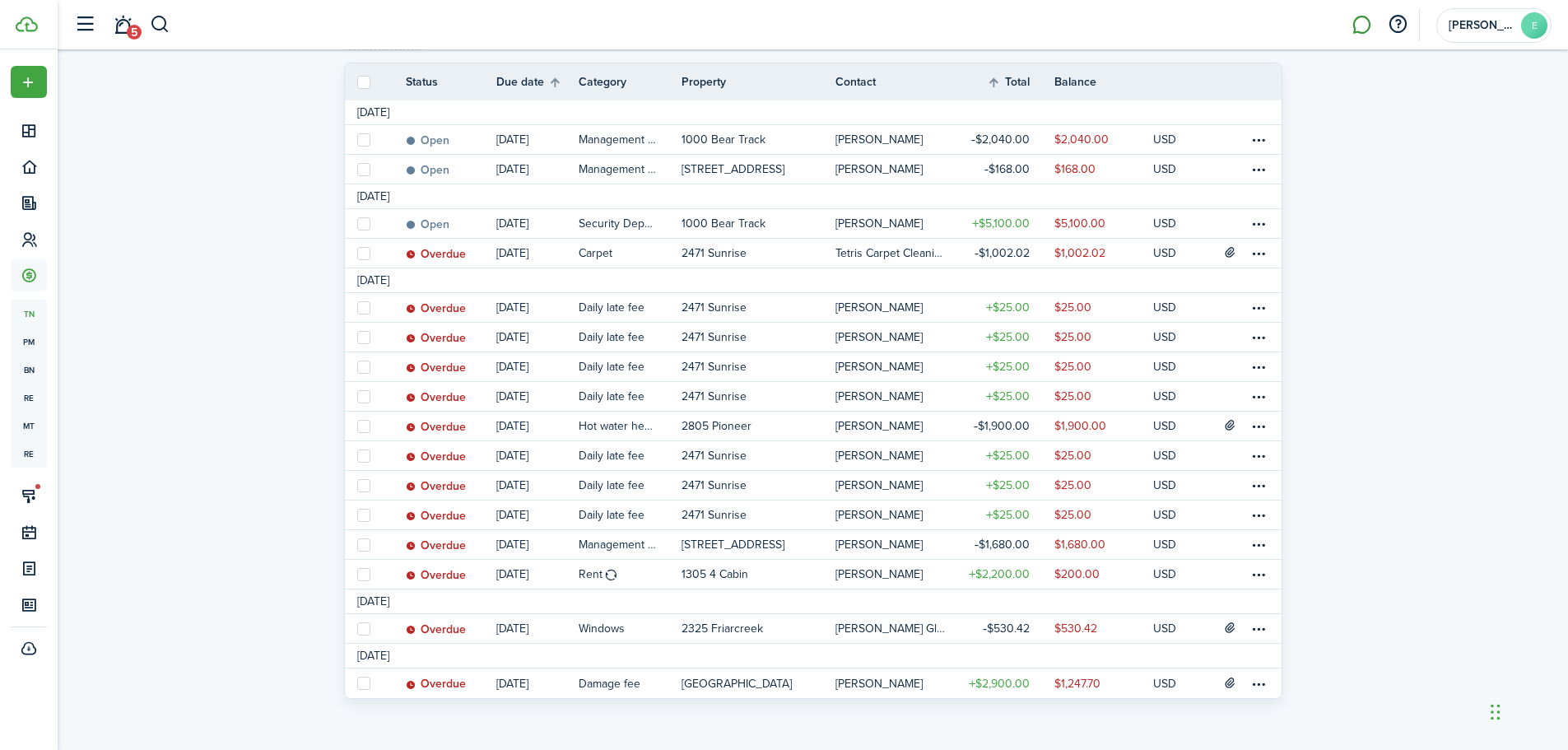
click at [1355, 24] on link at bounding box center [1361, 25] width 32 height 42
